Goal: Find specific page/section: Find specific page/section

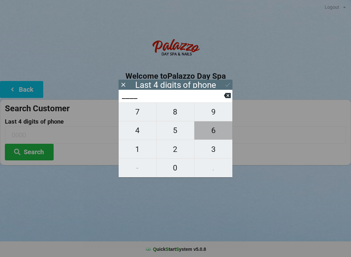
click at [211, 132] on span "6" at bounding box center [214, 131] width 38 height 14
type input "6___"
click at [214, 132] on span "6" at bounding box center [214, 131] width 38 height 14
type input "66__"
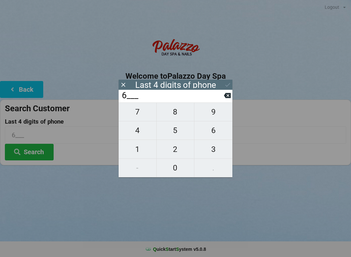
type input "66__"
click at [137, 132] on span "4" at bounding box center [138, 131] width 38 height 14
type input "664_"
click at [175, 168] on span "0" at bounding box center [176, 168] width 38 height 14
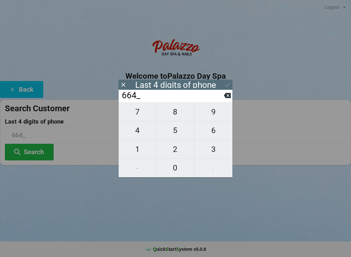
type input "6640"
click at [34, 153] on button "Search" at bounding box center [29, 152] width 49 height 17
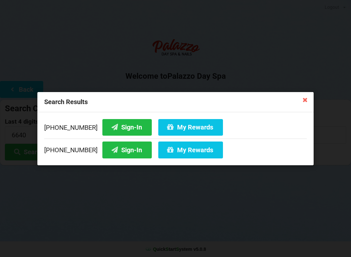
click at [117, 149] on button "Sign-In" at bounding box center [126, 150] width 49 height 17
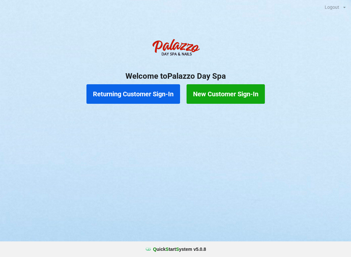
click at [144, 91] on button "Returning Customer Sign-In" at bounding box center [134, 94] width 94 height 20
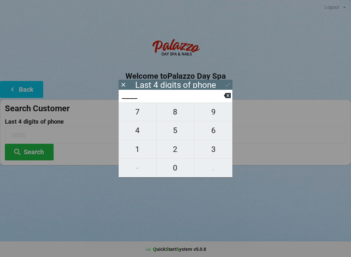
click at [175, 150] on span "2" at bounding box center [176, 150] width 38 height 14
type input "2___"
click at [178, 174] on span "0" at bounding box center [176, 168] width 38 height 14
type input "20__"
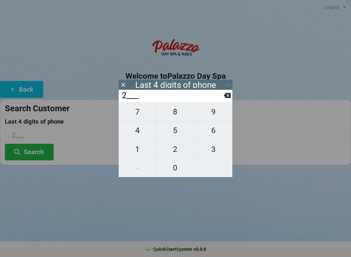
type input "20__"
click at [137, 116] on span "7" at bounding box center [138, 112] width 38 height 14
type input "207_"
click at [173, 177] on button "0" at bounding box center [176, 168] width 38 height 19
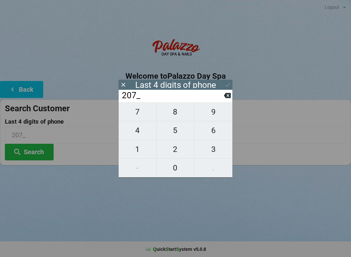
type input "2070"
click at [42, 149] on button "Search" at bounding box center [29, 152] width 49 height 17
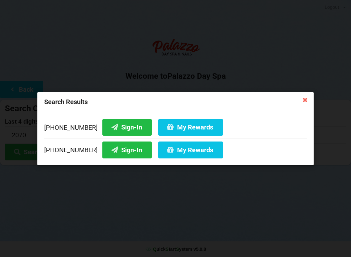
click at [170, 157] on button "My Rewards" at bounding box center [190, 150] width 65 height 17
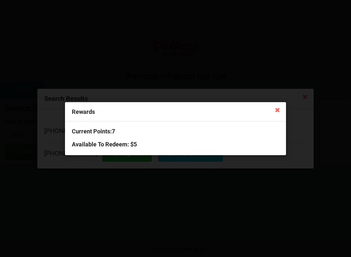
click at [238, 152] on div "Current Points: 7 Available To Redeem : $5" at bounding box center [175, 138] width 221 height 34
click at [243, 142] on h3 "Available To Redeem : $5" at bounding box center [176, 144] width 208 height 7
click at [276, 111] on icon at bounding box center [278, 109] width 10 height 10
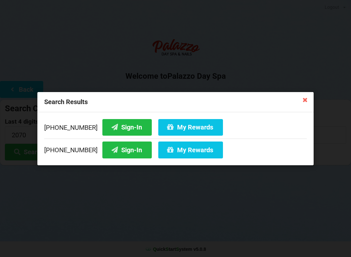
click at [112, 152] on button "Sign-In" at bounding box center [126, 150] width 49 height 17
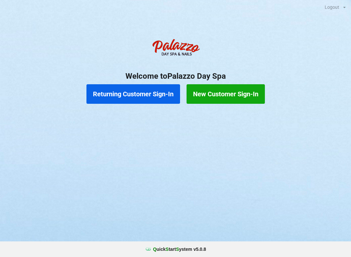
click at [149, 96] on button "Returning Customer Sign-In" at bounding box center [134, 94] width 94 height 20
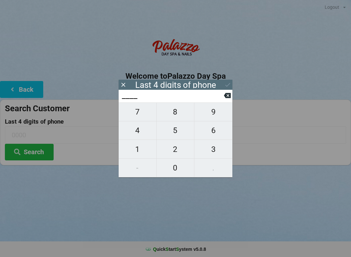
click at [176, 153] on span "2" at bounding box center [176, 150] width 38 height 14
type input "2___"
click at [178, 174] on span "0" at bounding box center [176, 168] width 38 height 14
type input "20__"
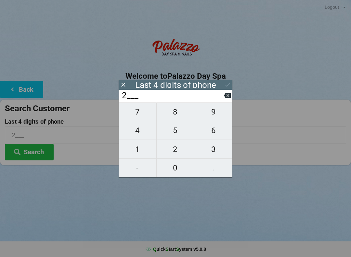
type input "20__"
click at [144, 116] on span "7" at bounding box center [138, 112] width 38 height 14
type input "207_"
click at [178, 173] on span "0" at bounding box center [176, 168] width 38 height 14
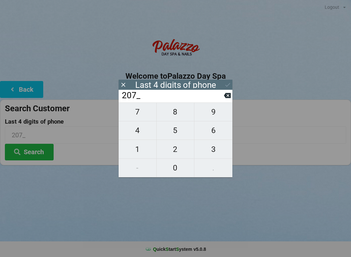
type input "2070"
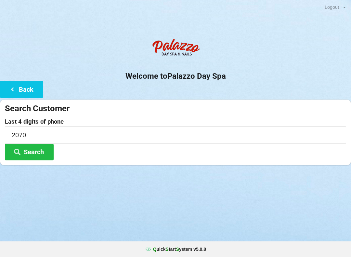
click at [40, 153] on button "Search" at bounding box center [29, 152] width 49 height 17
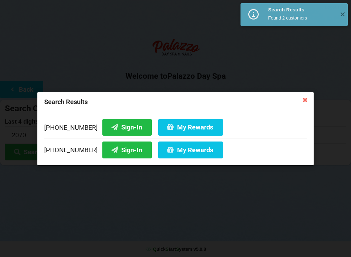
click at [189, 154] on button "My Rewards" at bounding box center [190, 150] width 65 height 17
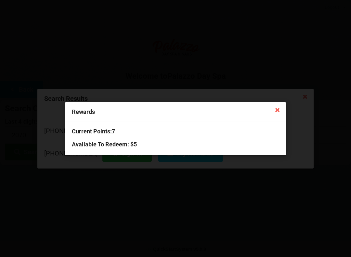
click at [278, 107] on icon at bounding box center [278, 109] width 10 height 10
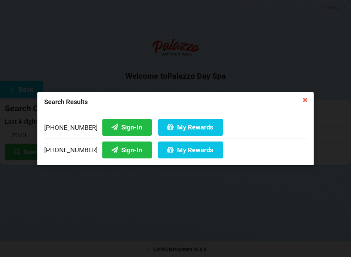
click at [179, 149] on button "My Rewards" at bounding box center [190, 150] width 65 height 17
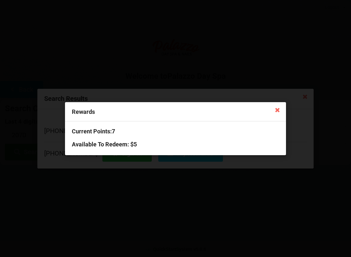
click at [281, 108] on icon at bounding box center [278, 109] width 10 height 10
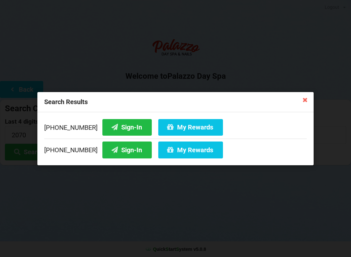
click at [179, 129] on button "My Rewards" at bounding box center [190, 127] width 65 height 17
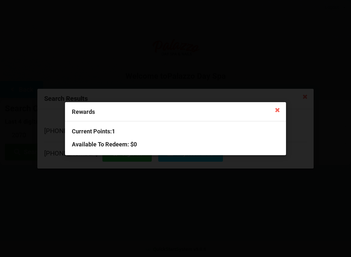
click at [274, 107] on icon at bounding box center [278, 109] width 10 height 10
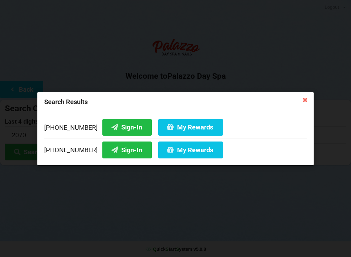
click at [308, 104] on icon at bounding box center [305, 99] width 10 height 10
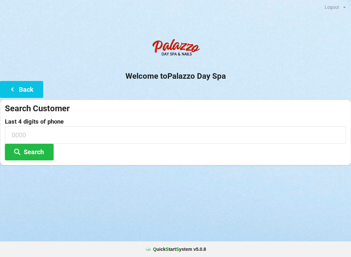
click at [43, 85] on button "Back" at bounding box center [21, 89] width 43 height 17
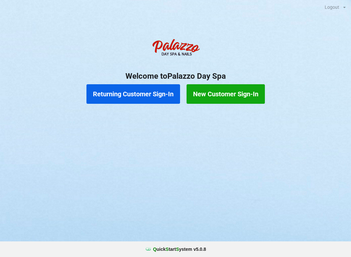
click at [150, 95] on button "Returning Customer Sign-In" at bounding box center [134, 94] width 94 height 20
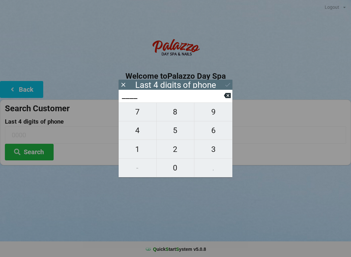
click at [215, 137] on span "6" at bounding box center [214, 131] width 38 height 14
type input "6___"
click at [144, 119] on span "7" at bounding box center [138, 112] width 38 height 14
type input "67__"
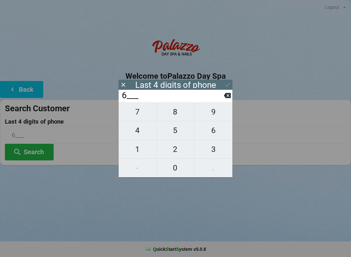
type input "67__"
click at [184, 173] on span "0" at bounding box center [176, 168] width 38 height 14
type input "670_"
click at [179, 174] on span "0" at bounding box center [176, 168] width 38 height 14
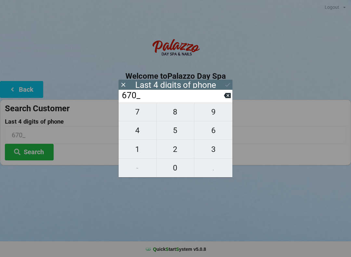
type input "6700"
click at [42, 159] on button "Search" at bounding box center [29, 152] width 49 height 17
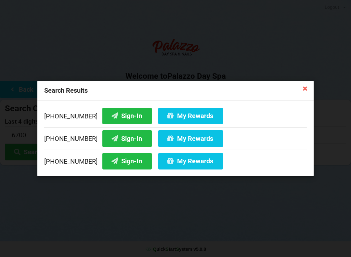
click at [122, 161] on button "Sign-In" at bounding box center [126, 161] width 49 height 17
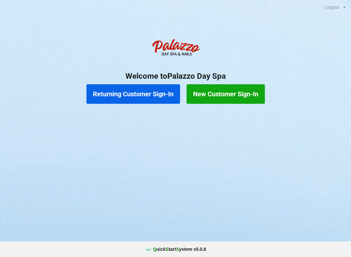
click at [231, 90] on button "New Customer Sign-In" at bounding box center [226, 94] width 78 height 20
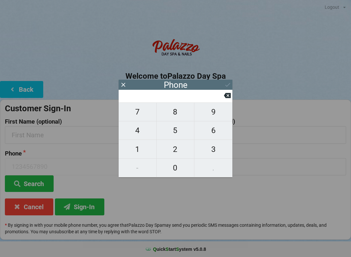
click at [137, 135] on span "4" at bounding box center [138, 131] width 38 height 14
type input "4"
click at [173, 165] on span "0" at bounding box center [176, 168] width 38 height 14
type input "40"
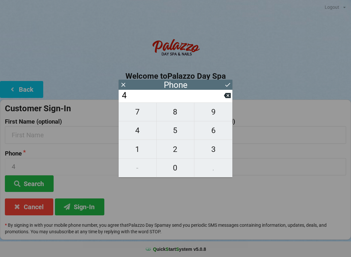
type input "40"
click at [136, 114] on span "7" at bounding box center [138, 112] width 38 height 14
type input "407"
click at [214, 133] on span "6" at bounding box center [214, 131] width 38 height 14
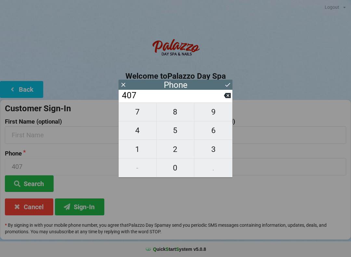
type input "4076"
click at [172, 111] on span "8" at bounding box center [176, 112] width 38 height 14
type input "40768"
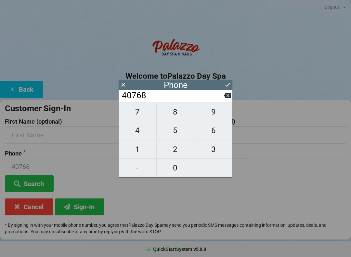
click at [131, 111] on span "7" at bounding box center [138, 112] width 38 height 14
type input "407687"
click at [174, 132] on span "5" at bounding box center [176, 131] width 38 height 14
type input "4076875"
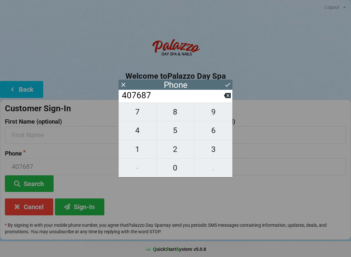
type input "4076875"
click at [173, 151] on span "2" at bounding box center [176, 150] width 38 height 14
type input "40768752"
click at [214, 114] on span "9" at bounding box center [214, 112] width 38 height 14
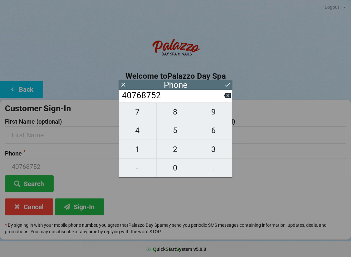
type input "407687529"
click at [132, 112] on span "7" at bounding box center [138, 112] width 38 height 14
type input "4076875297"
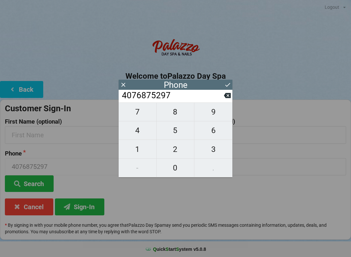
click at [228, 86] on icon at bounding box center [228, 84] width 7 height 7
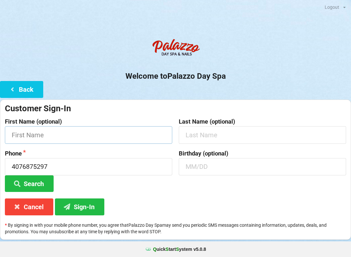
click at [30, 135] on input "text" at bounding box center [89, 134] width 168 height 17
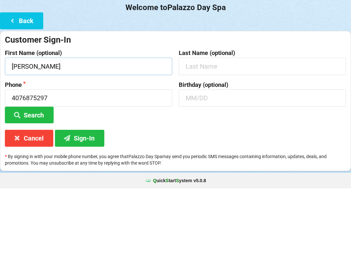
type input "[PERSON_NAME]"
click at [204, 126] on input "text" at bounding box center [263, 134] width 168 height 17
type input "[PERSON_NAME]"
click at [199, 158] on input "text" at bounding box center [263, 166] width 168 height 17
type input "11/23"
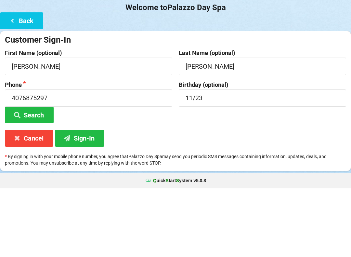
click at [32, 175] on button "Search" at bounding box center [29, 183] width 49 height 17
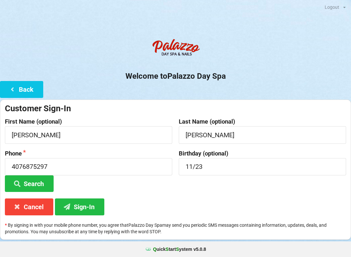
click at [78, 207] on button "Sign-In" at bounding box center [79, 206] width 49 height 17
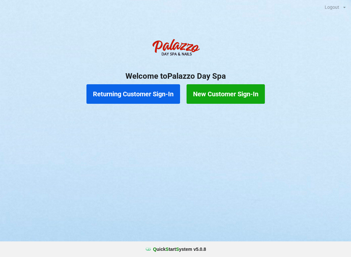
click at [129, 92] on button "Returning Customer Sign-In" at bounding box center [134, 94] width 94 height 20
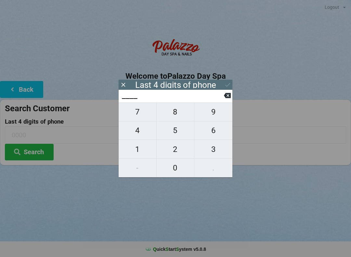
click at [212, 135] on span "6" at bounding box center [214, 131] width 38 height 14
type input "6___"
click at [210, 149] on span "3" at bounding box center [214, 150] width 38 height 14
type input "63__"
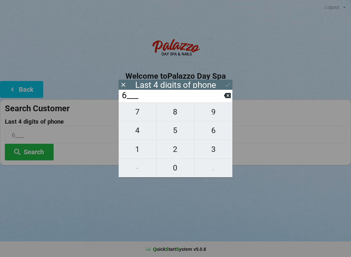
type input "63__"
click at [140, 128] on span "4" at bounding box center [138, 131] width 38 height 14
type input "634_"
click at [209, 116] on span "9" at bounding box center [214, 112] width 38 height 14
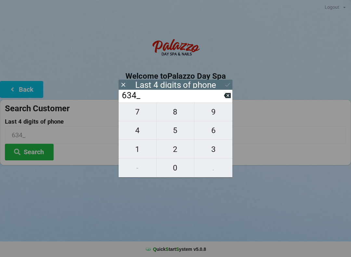
type input "6349"
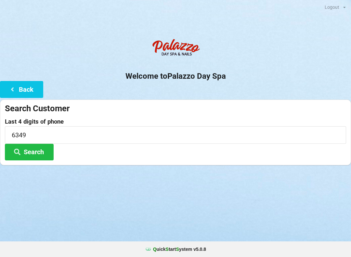
click at [34, 152] on button "Search" at bounding box center [29, 152] width 49 height 17
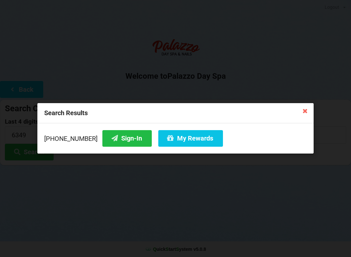
click at [179, 137] on button "My Rewards" at bounding box center [190, 138] width 65 height 17
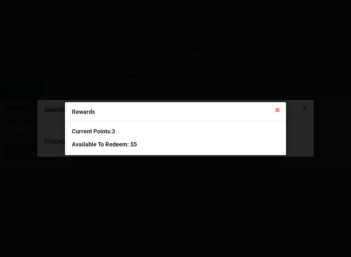
click at [278, 109] on icon at bounding box center [278, 109] width 10 height 10
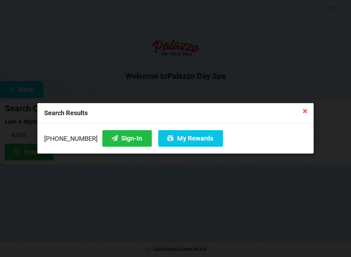
click at [307, 112] on icon at bounding box center [305, 110] width 10 height 10
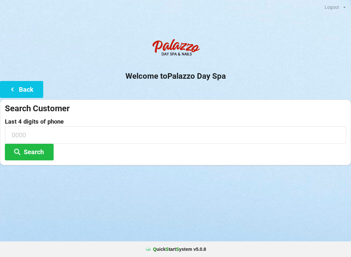
click at [15, 89] on icon at bounding box center [12, 89] width 8 height 6
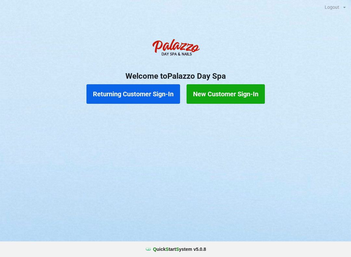
click at [159, 90] on button "Returning Customer Sign-In" at bounding box center [134, 94] width 94 height 20
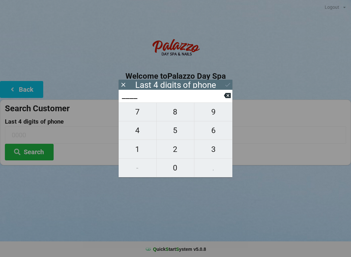
click at [125, 85] on icon at bounding box center [123, 84] width 7 height 7
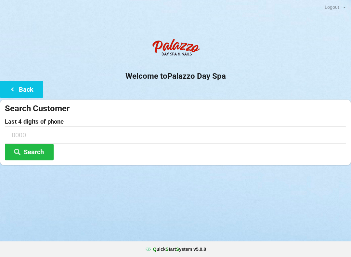
click at [25, 93] on button "Back" at bounding box center [21, 89] width 43 height 17
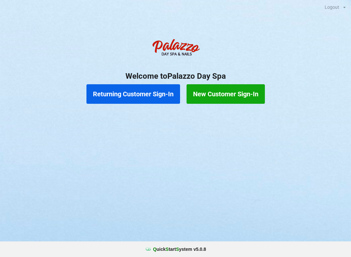
click at [155, 95] on button "Returning Customer Sign-In" at bounding box center [134, 94] width 94 height 20
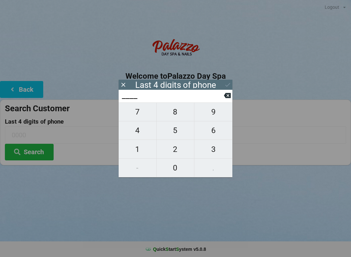
click at [174, 133] on span "5" at bounding box center [176, 131] width 38 height 14
type input "5___"
click at [179, 130] on span "5" at bounding box center [176, 131] width 38 height 14
type input "55__"
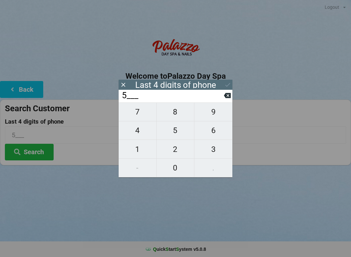
type input "55__"
click at [142, 115] on span "7" at bounding box center [138, 112] width 38 height 14
type input "557_"
click at [140, 150] on span "1" at bounding box center [138, 150] width 38 height 14
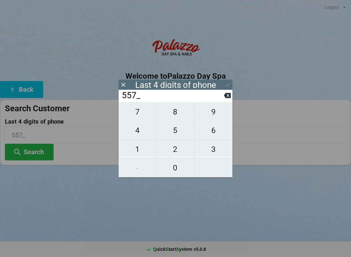
type input "5571"
click at [229, 85] on icon at bounding box center [228, 84] width 7 height 7
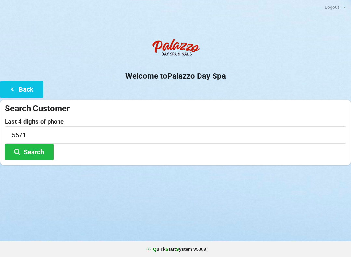
click at [32, 154] on button "Search" at bounding box center [29, 152] width 49 height 17
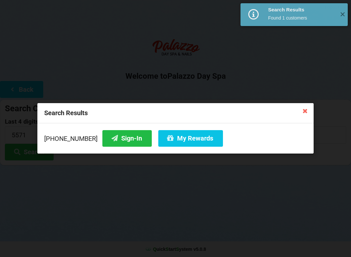
click at [183, 136] on button "My Rewards" at bounding box center [190, 138] width 65 height 17
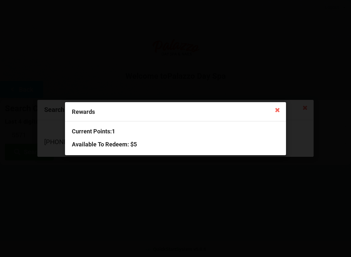
click at [273, 115] on icon at bounding box center [278, 109] width 10 height 10
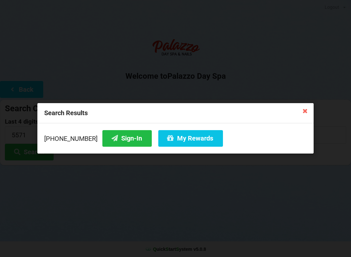
click at [309, 116] on icon at bounding box center [305, 110] width 10 height 10
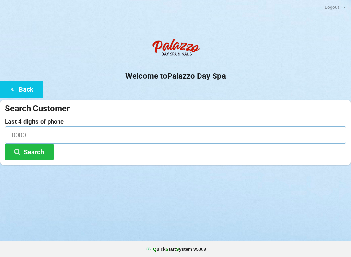
click at [32, 131] on input at bounding box center [176, 134] width 342 height 17
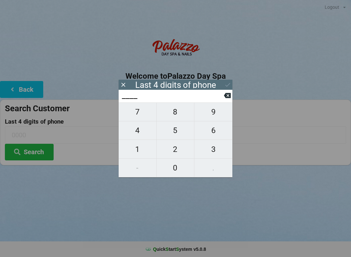
click at [171, 169] on span "0" at bounding box center [176, 168] width 38 height 14
type input "0___"
click at [180, 134] on span "5" at bounding box center [176, 131] width 38 height 14
type input "05__"
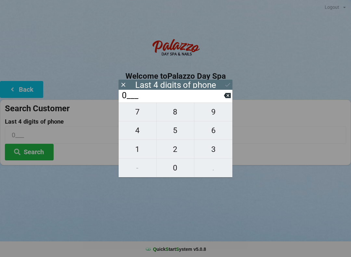
type input "05__"
click at [140, 113] on span "7" at bounding box center [138, 112] width 38 height 14
type input "057_"
click at [223, 98] on input "057_" at bounding box center [172, 95] width 103 height 10
click at [226, 98] on icon at bounding box center [227, 95] width 7 height 5
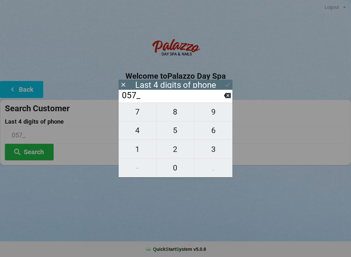
type input "05__"
click at [134, 156] on span "1" at bounding box center [138, 150] width 38 height 14
type input "051_"
click at [182, 126] on span "5" at bounding box center [176, 131] width 38 height 14
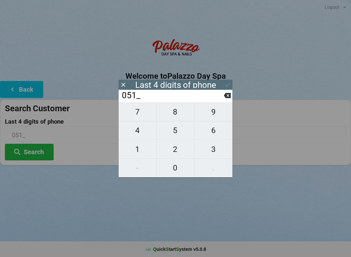
type input "0515"
click at [229, 85] on icon at bounding box center [228, 84] width 7 height 7
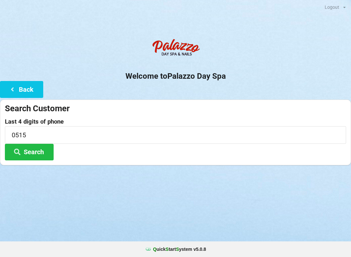
click at [35, 154] on button "Search" at bounding box center [29, 152] width 49 height 17
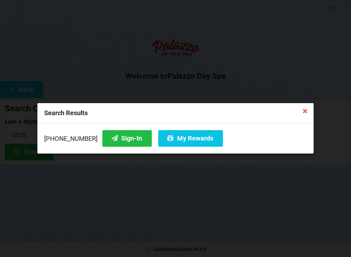
click at [193, 137] on button "My Rewards" at bounding box center [190, 138] width 65 height 17
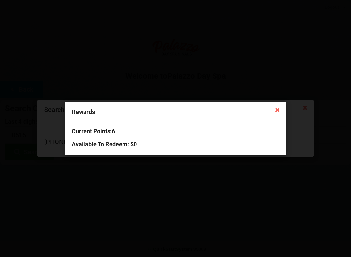
click at [272, 116] on div "Rewards" at bounding box center [175, 111] width 221 height 19
click at [282, 109] on icon at bounding box center [278, 109] width 10 height 10
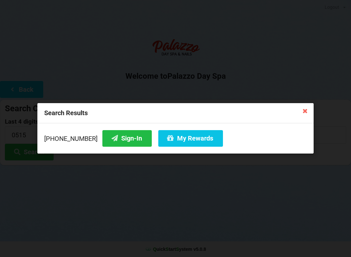
click at [280, 106] on div "Search Results" at bounding box center [175, 113] width 277 height 20
click at [310, 109] on icon at bounding box center [305, 110] width 10 height 10
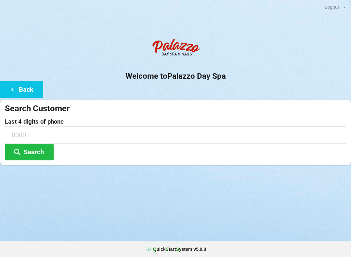
click at [16, 86] on icon at bounding box center [12, 89] width 8 height 6
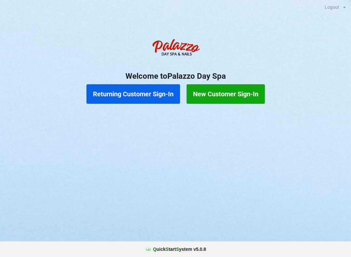
click at [149, 97] on button "Returning Customer Sign-In" at bounding box center [134, 94] width 94 height 20
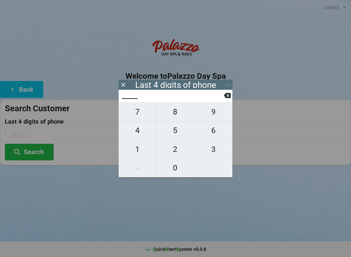
click at [179, 175] on button "0" at bounding box center [176, 168] width 38 height 19
type input "0___"
click at [222, 136] on span "6" at bounding box center [214, 131] width 38 height 14
type input "06__"
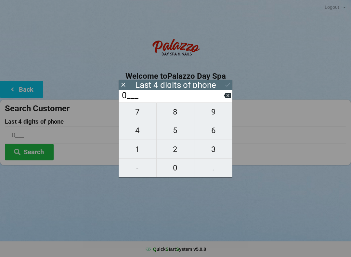
type input "06__"
click at [221, 136] on span "6" at bounding box center [214, 131] width 38 height 14
type input "066_"
click at [214, 118] on span "9" at bounding box center [214, 112] width 38 height 14
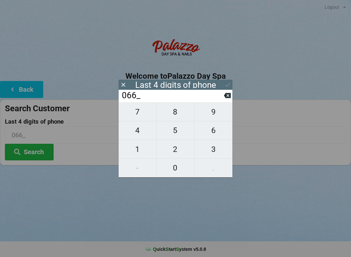
type input "0669"
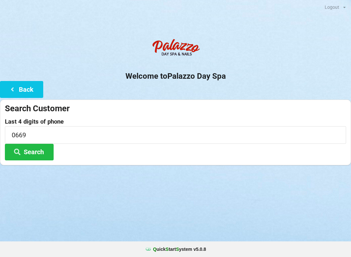
click at [236, 81] on div "Welcome to Palazzo Day Spa Back Search Customer Last 4 digits of phone 0669 Sea…" at bounding box center [175, 100] width 351 height 130
click at [41, 152] on button "Search" at bounding box center [29, 152] width 49 height 17
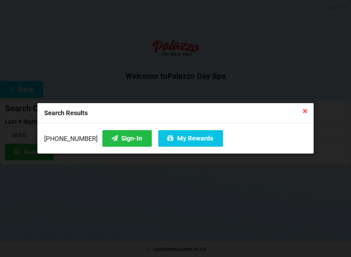
click at [114, 138] on button "Sign-In" at bounding box center [126, 138] width 49 height 17
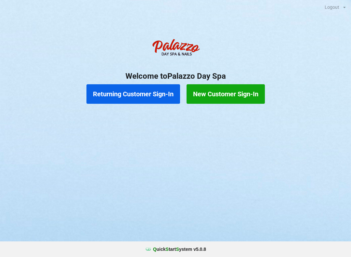
click at [143, 99] on button "Returning Customer Sign-In" at bounding box center [134, 94] width 94 height 20
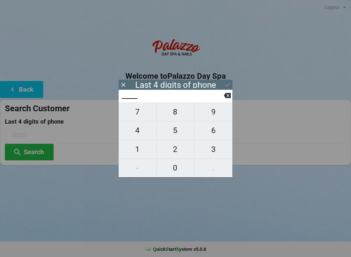
click at [139, 156] on span "1" at bounding box center [138, 150] width 38 height 14
type input "1___"
click at [144, 156] on span "1" at bounding box center [138, 150] width 38 height 14
type input "11__"
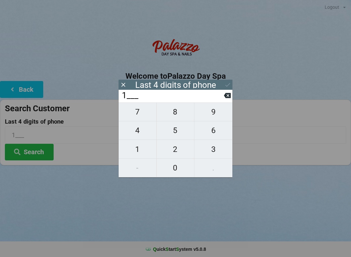
type input "11__"
click at [180, 118] on span "8" at bounding box center [176, 112] width 38 height 14
type input "118_"
click at [180, 117] on span "8" at bounding box center [176, 112] width 38 height 14
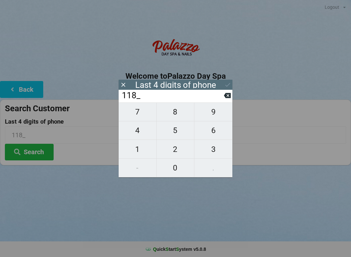
type input "1188"
click at [229, 85] on icon at bounding box center [228, 84] width 7 height 7
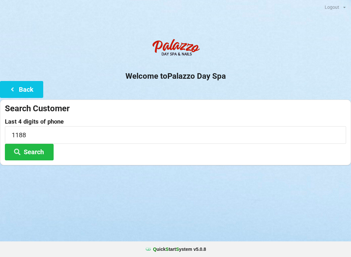
click at [34, 156] on button "Search" at bounding box center [29, 152] width 49 height 17
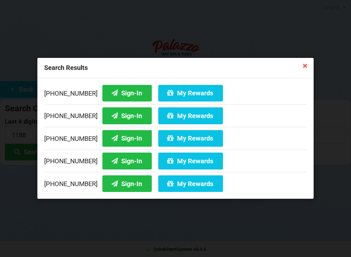
click at [118, 185] on button "Sign-In" at bounding box center [126, 183] width 49 height 17
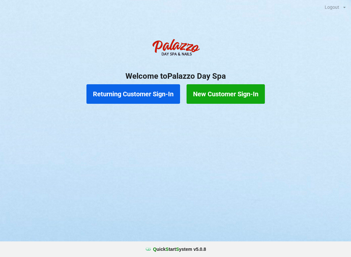
click at [162, 96] on button "Returning Customer Sign-In" at bounding box center [134, 94] width 94 height 20
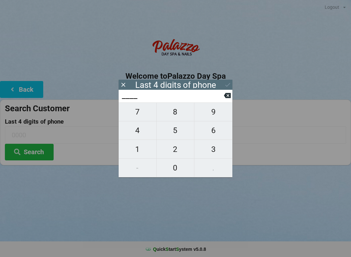
click at [145, 133] on span "4" at bounding box center [138, 131] width 38 height 14
type input "4___"
click at [146, 136] on span "4" at bounding box center [138, 131] width 38 height 14
type input "44__"
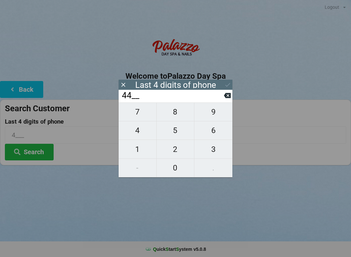
type input "44__"
click at [217, 112] on span "9" at bounding box center [214, 112] width 38 height 14
type input "449_"
click at [230, 98] on icon at bounding box center [227, 95] width 7 height 5
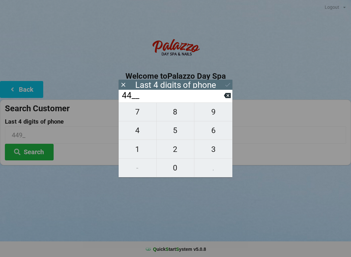
click at [177, 170] on span "0" at bounding box center [176, 168] width 38 height 14
type input "440_"
click at [218, 113] on span "9" at bounding box center [214, 112] width 38 height 14
type input "4409"
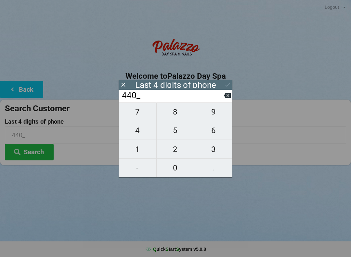
type input "4409"
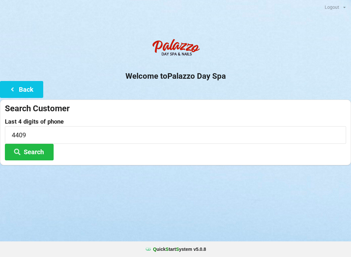
click at [259, 212] on div "Logout Logout Sign-In Welcome to Palazzo Day Spa Back Search Customer Last 4 di…" at bounding box center [175, 128] width 351 height 257
click at [44, 159] on button "Search" at bounding box center [29, 152] width 49 height 17
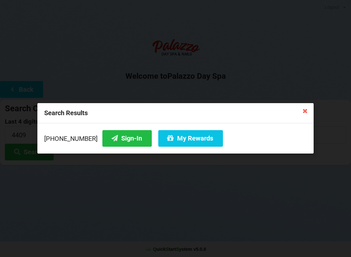
click at [193, 141] on button "My Rewards" at bounding box center [190, 138] width 65 height 17
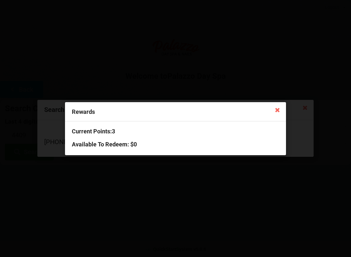
click at [280, 109] on icon at bounding box center [278, 109] width 10 height 10
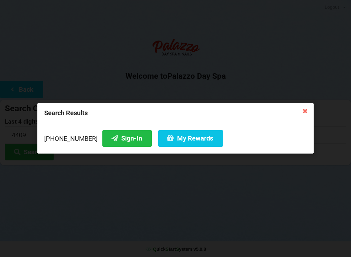
click at [199, 143] on button "My Rewards" at bounding box center [190, 138] width 65 height 17
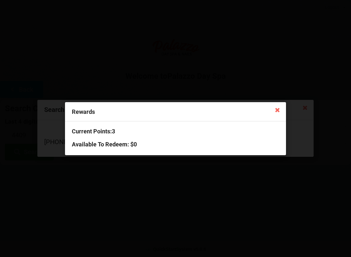
click at [279, 115] on icon at bounding box center [278, 109] width 10 height 10
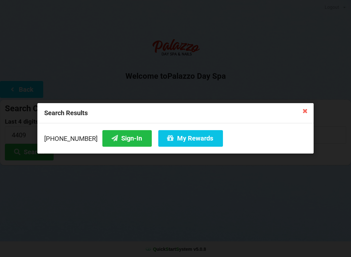
click at [127, 142] on button "Sign-In" at bounding box center [126, 138] width 49 height 17
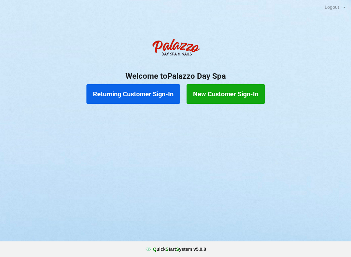
click at [127, 99] on button "Returning Customer Sign-In" at bounding box center [134, 94] width 94 height 20
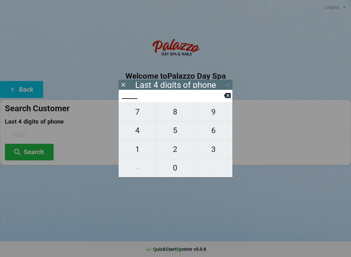
click at [223, 137] on span "6" at bounding box center [214, 131] width 38 height 14
type input "6___"
click at [176, 117] on span "8" at bounding box center [176, 112] width 38 height 14
type input "68__"
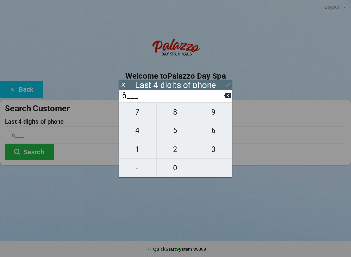
type input "68__"
click at [178, 136] on span "5" at bounding box center [176, 131] width 38 height 14
type input "685_"
click at [178, 172] on span "0" at bounding box center [176, 168] width 38 height 14
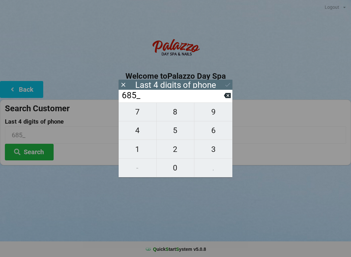
type input "6850"
click at [228, 99] on icon at bounding box center [227, 95] width 7 height 7
click at [178, 172] on span "0" at bounding box center [176, 168] width 38 height 14
type input "6850"
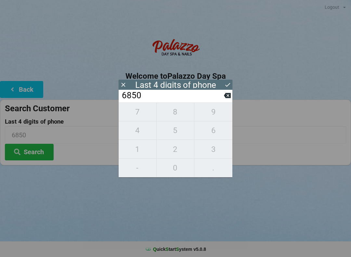
click at [228, 87] on icon at bounding box center [228, 84] width 7 height 7
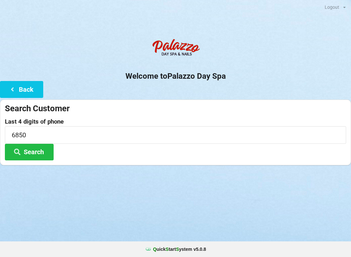
click at [40, 156] on button "Search" at bounding box center [29, 152] width 49 height 17
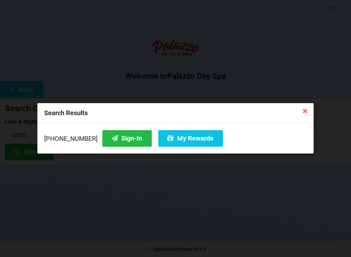
click at [117, 135] on button "Sign-In" at bounding box center [126, 138] width 49 height 17
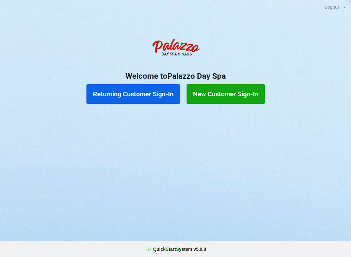
click at [141, 89] on button "Returning Customer Sign-In" at bounding box center [134, 94] width 94 height 20
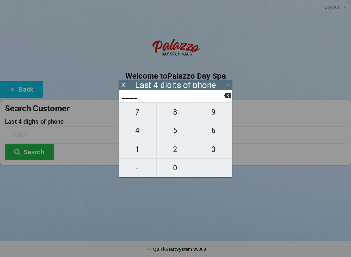
click at [143, 149] on span "1" at bounding box center [138, 150] width 38 height 14
type input "1___"
click at [178, 168] on span "0" at bounding box center [176, 168] width 38 height 14
type input "10__"
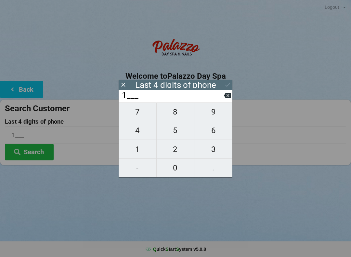
type input "10__"
click at [216, 133] on span "6" at bounding box center [214, 131] width 38 height 14
type input "106_"
click at [175, 171] on span "0" at bounding box center [176, 168] width 38 height 14
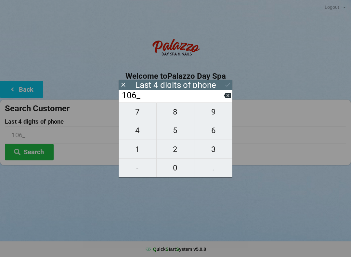
type input "1060"
click at [226, 88] on icon at bounding box center [228, 84] width 7 height 7
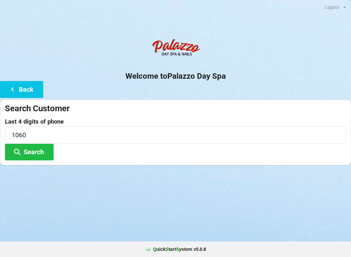
click at [44, 153] on button "Search" at bounding box center [29, 152] width 49 height 17
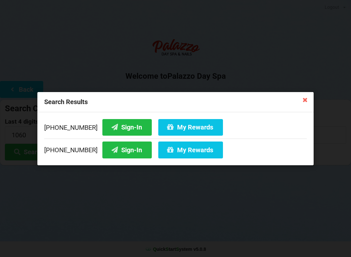
click at [120, 129] on button "Sign-In" at bounding box center [126, 127] width 49 height 17
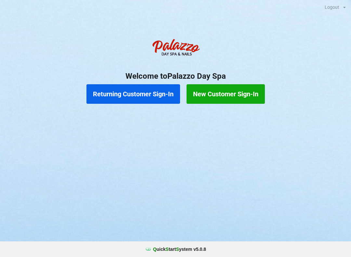
click at [142, 95] on button "Returning Customer Sign-In" at bounding box center [134, 94] width 94 height 20
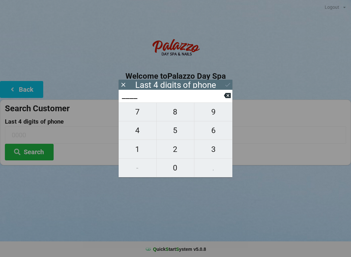
click at [215, 152] on span "3" at bounding box center [214, 150] width 38 height 14
type input "3___"
click at [215, 153] on span "3" at bounding box center [214, 150] width 38 height 14
type input "33__"
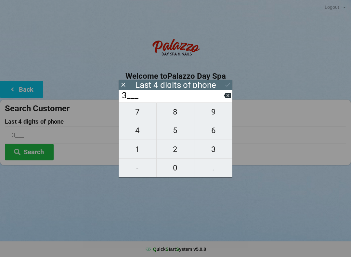
type input "33__"
click at [136, 133] on span "4" at bounding box center [138, 131] width 38 height 14
type input "334_"
click at [216, 133] on span "6" at bounding box center [214, 131] width 38 height 14
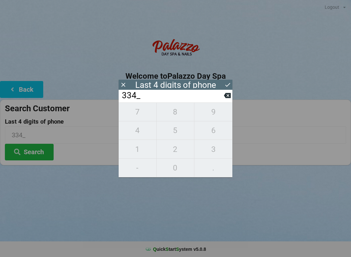
type input "3346"
click at [39, 149] on button "Search" at bounding box center [29, 152] width 49 height 17
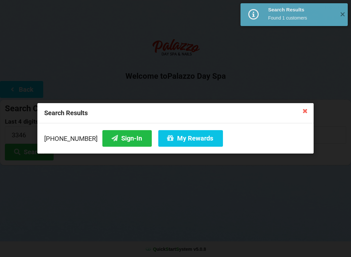
click at [121, 141] on button "Sign-In" at bounding box center [126, 138] width 49 height 17
